Goal: Task Accomplishment & Management: Use online tool/utility

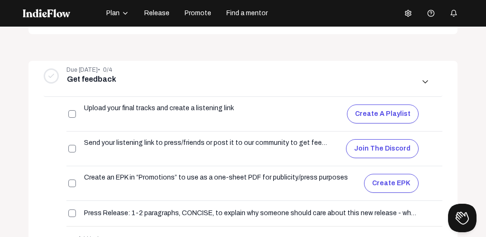
scroll to position [330, 0]
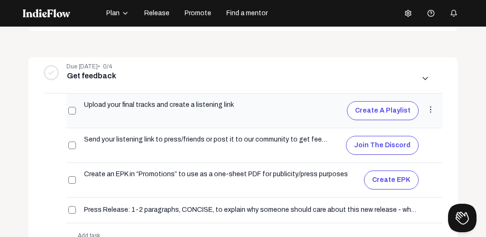
click at [375, 108] on button "Create a playlist" at bounding box center [383, 110] width 72 height 19
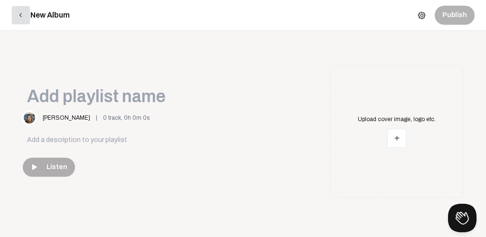
click at [19, 15] on mat-icon "arrow_back_ios" at bounding box center [21, 15] width 9 height 9
